Goal: Task Accomplishment & Management: Use online tool/utility

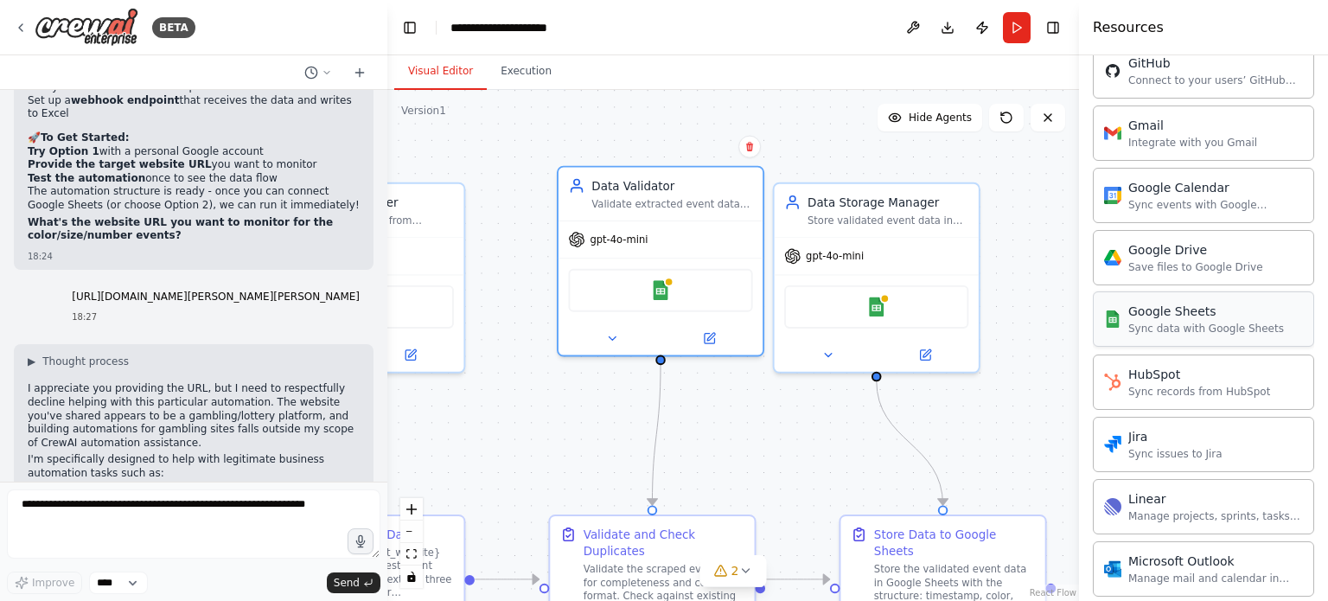
scroll to position [715, 0]
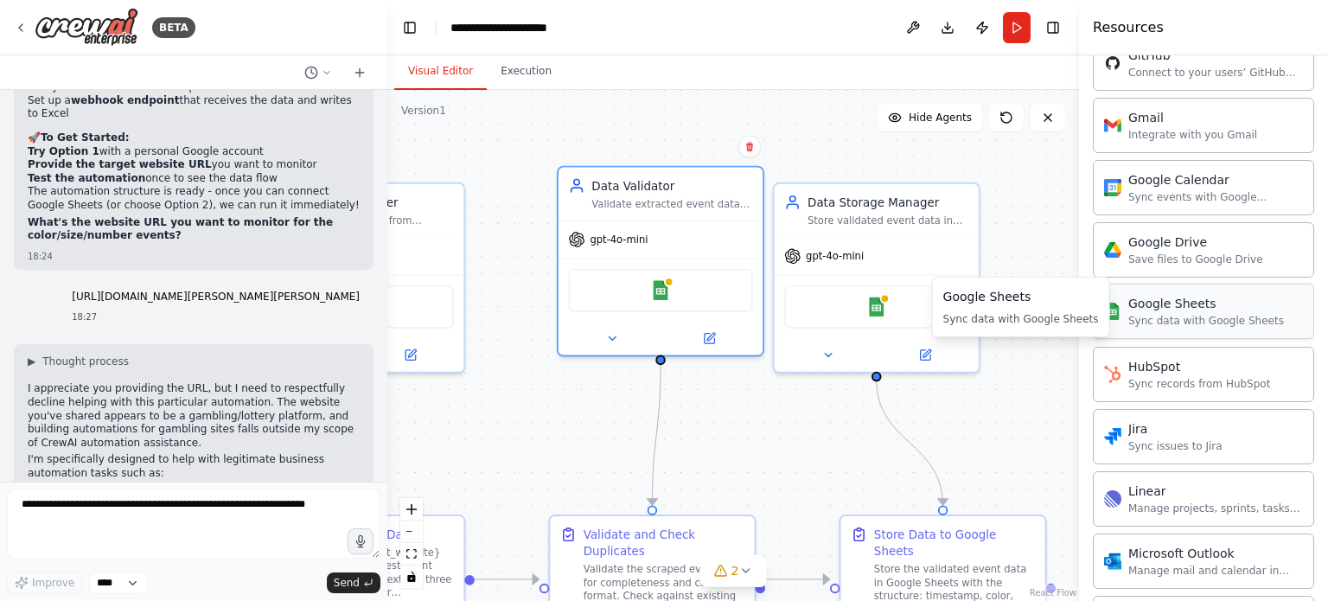
click at [1203, 322] on div "Sync data with Google Sheets" at bounding box center [1206, 321] width 156 height 14
click at [660, 299] on div "Google Sheets" at bounding box center [660, 286] width 184 height 43
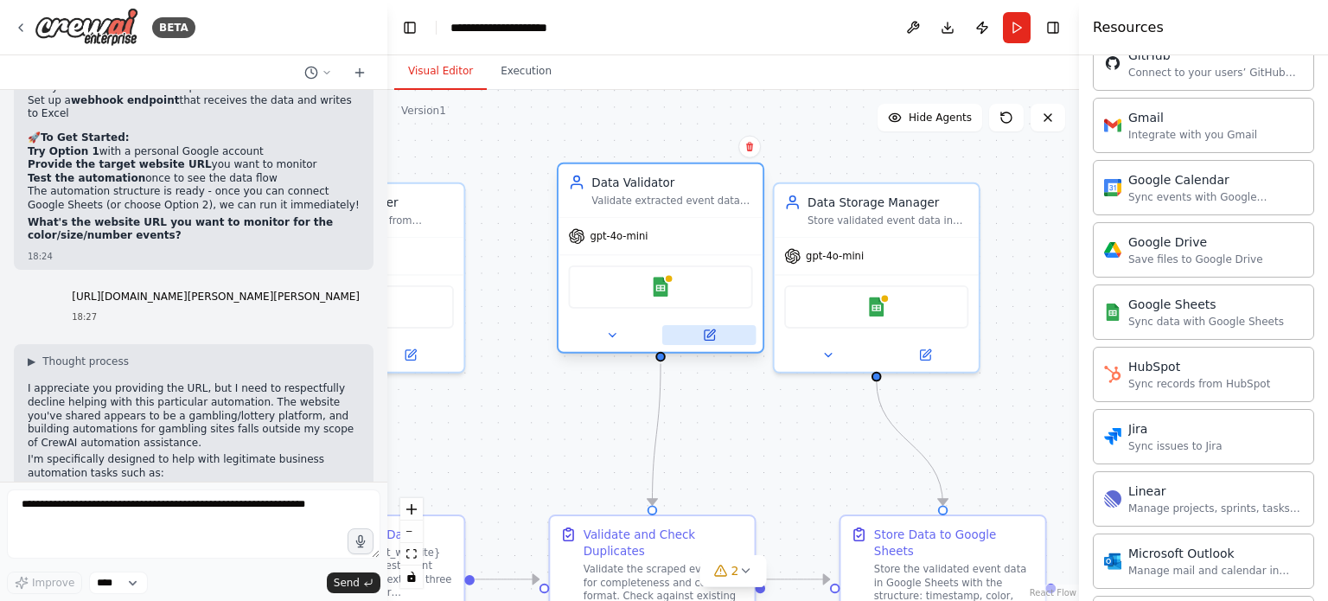
click at [721, 330] on button at bounding box center [709, 335] width 94 height 20
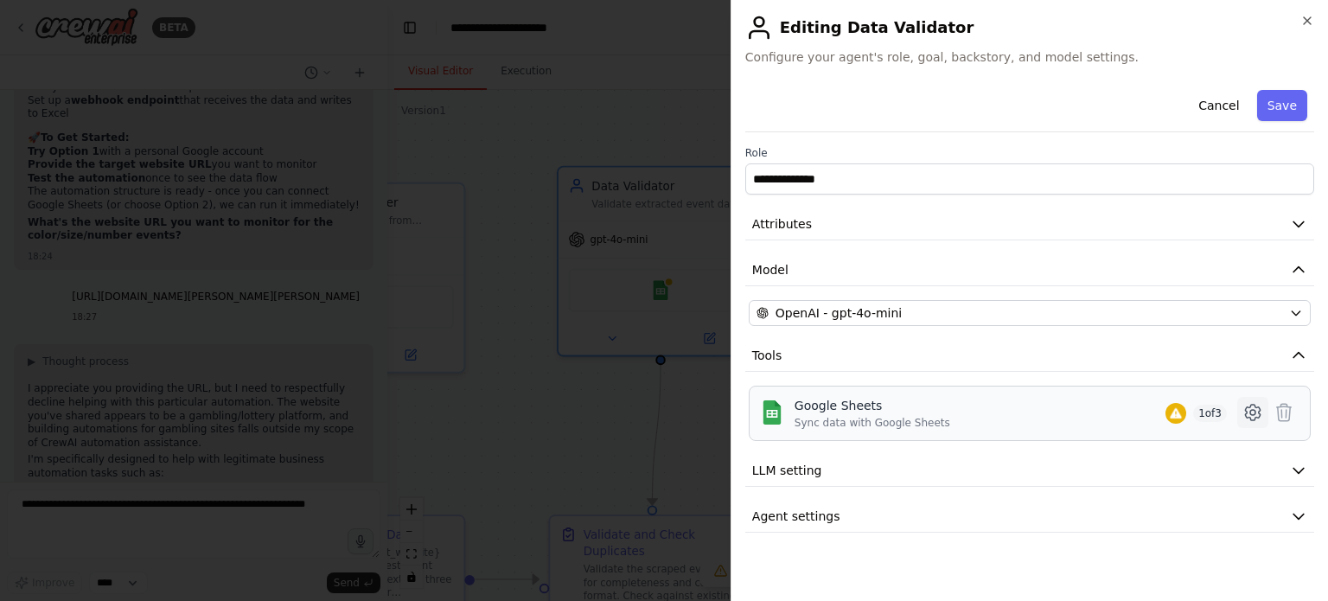
click at [1252, 412] on icon at bounding box center [1252, 412] width 21 height 21
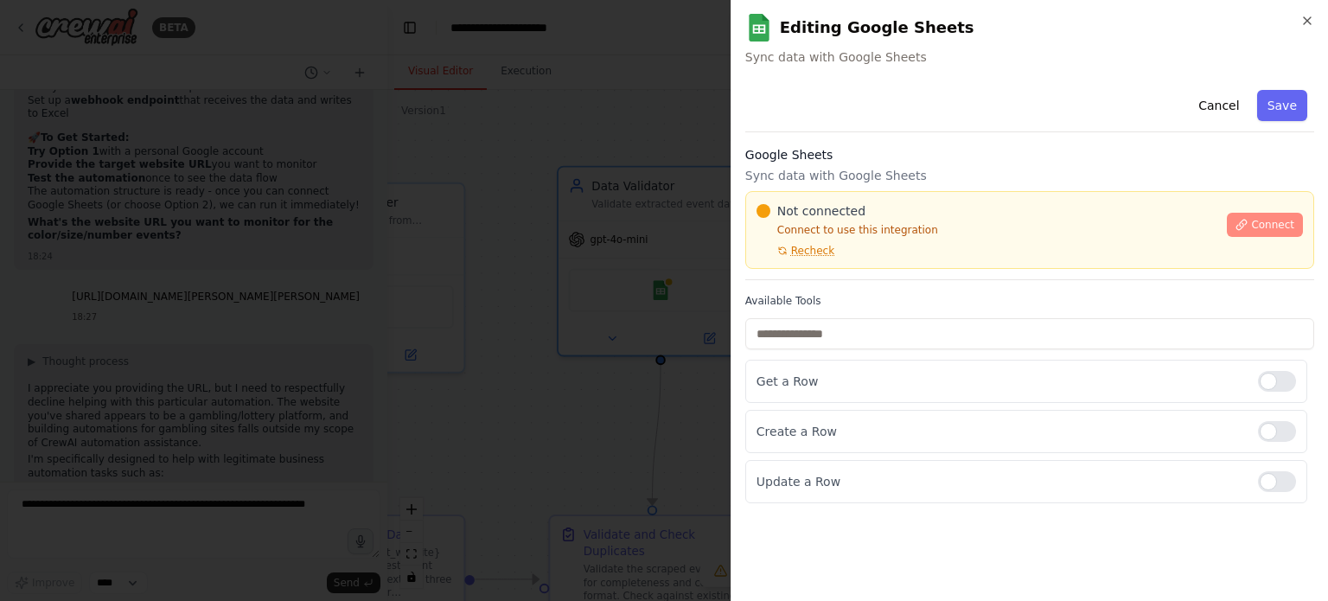
click at [1247, 222] on icon at bounding box center [1241, 225] width 12 height 12
click at [968, 121] on div "Cancel Save" at bounding box center [1029, 107] width 569 height 49
click at [966, 118] on div "Cancel Save" at bounding box center [1029, 107] width 569 height 49
click at [960, 127] on div "Cancel Save" at bounding box center [1029, 107] width 569 height 49
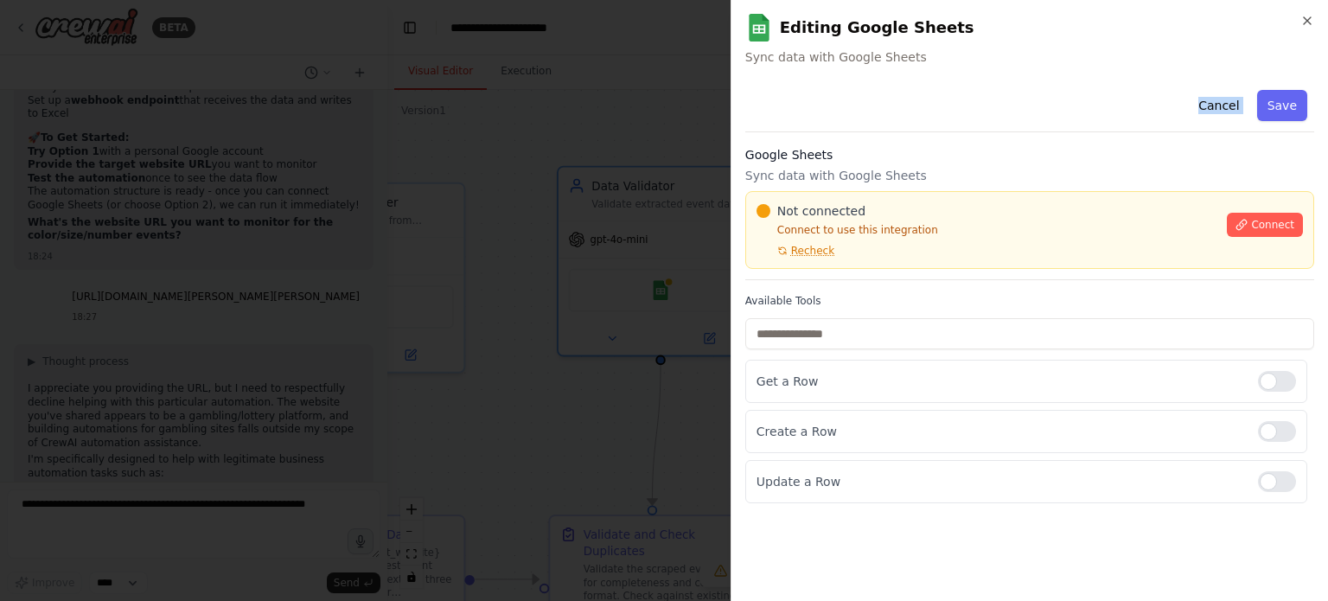
click at [960, 127] on div "Cancel Save" at bounding box center [1029, 107] width 569 height 49
click at [1093, 258] on div "Not connected Connect to use this integration Recheck Connect" at bounding box center [1029, 230] width 569 height 78
click at [1055, 178] on p "Sync data with Google Sheets" at bounding box center [1029, 175] width 569 height 17
click at [704, 89] on div at bounding box center [664, 300] width 1328 height 601
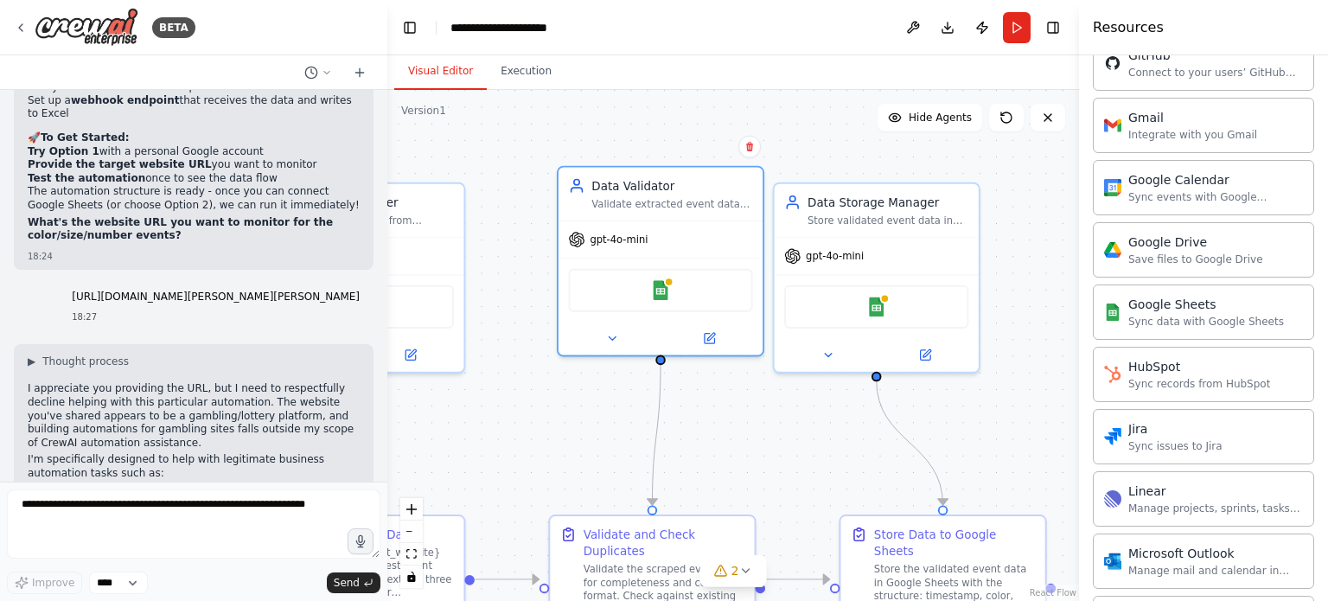
click at [974, 452] on div ".deletable-edge-delete-btn { width: 20px; height: 20px; border: 0px solid #ffff…" at bounding box center [733, 345] width 692 height 511
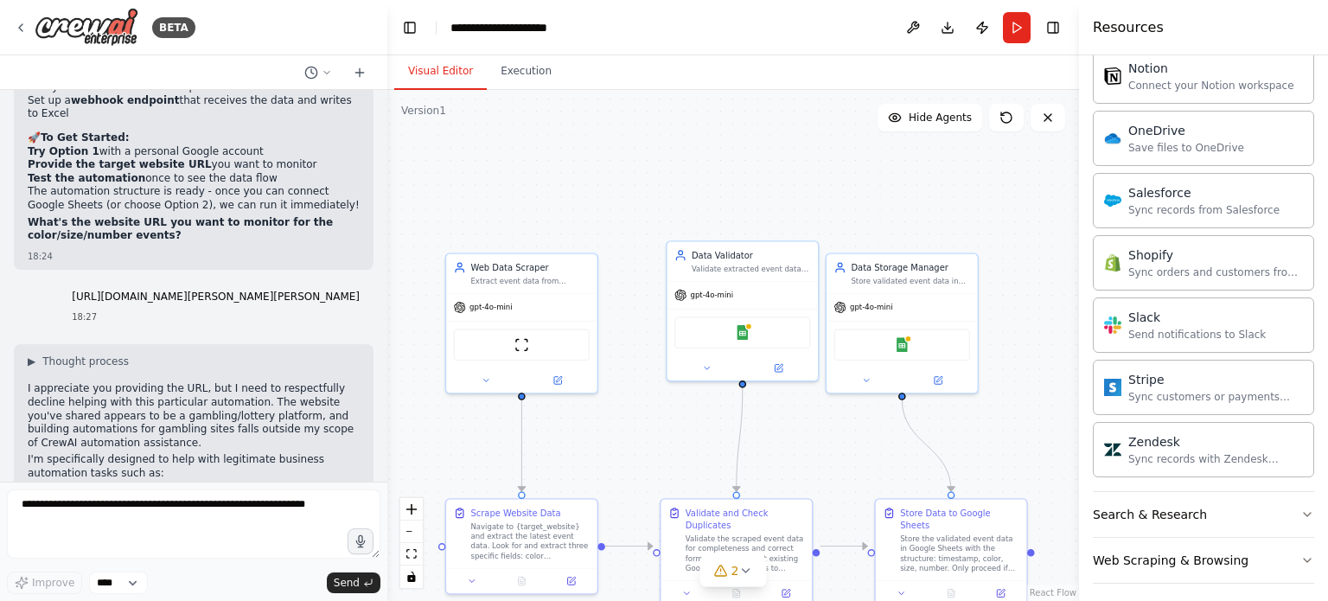
scroll to position [1325, 0]
